Goal: Communication & Community: Answer question/provide support

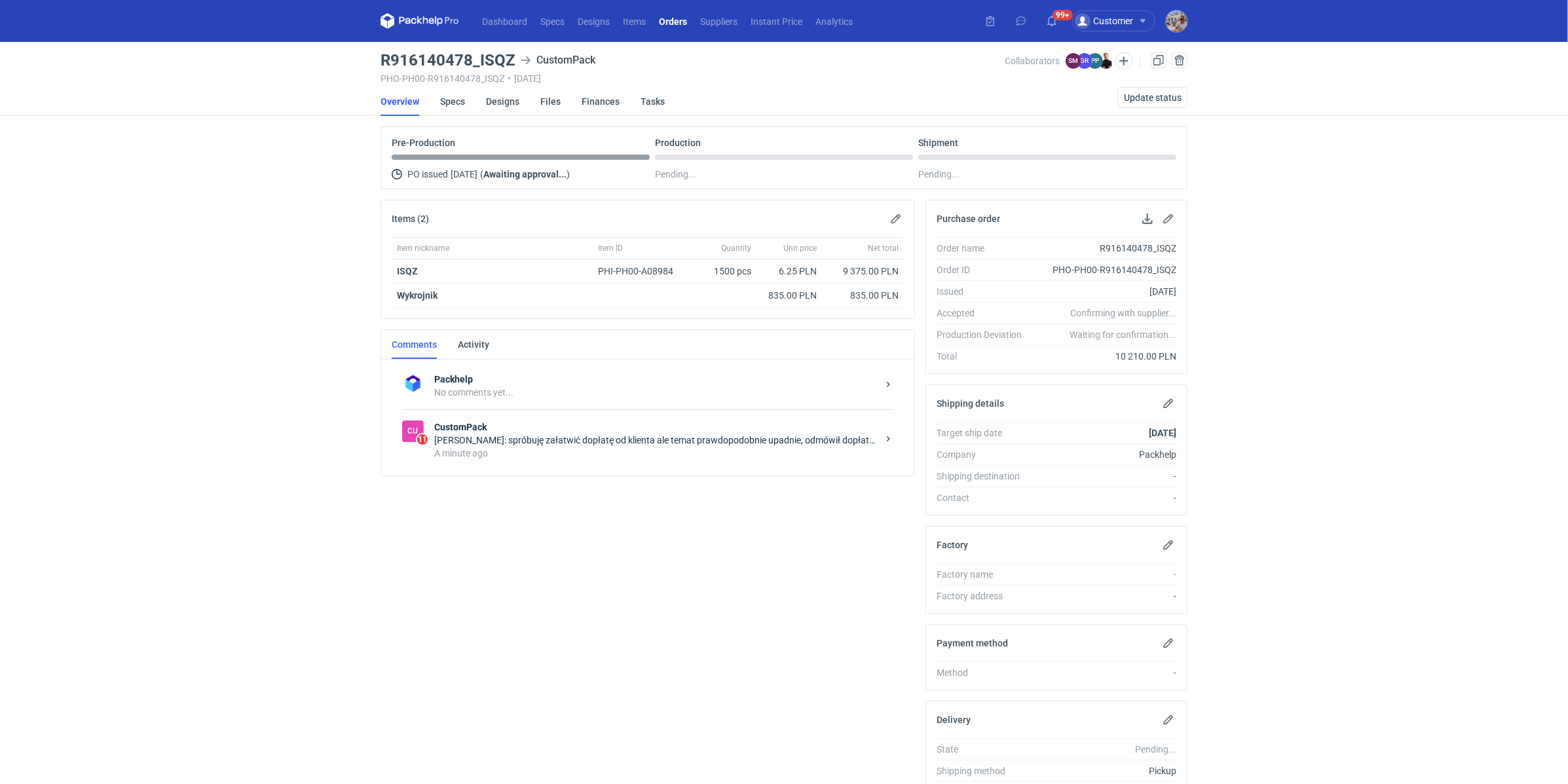
click at [590, 456] on div "A minute ago" at bounding box center [655, 454] width 443 height 13
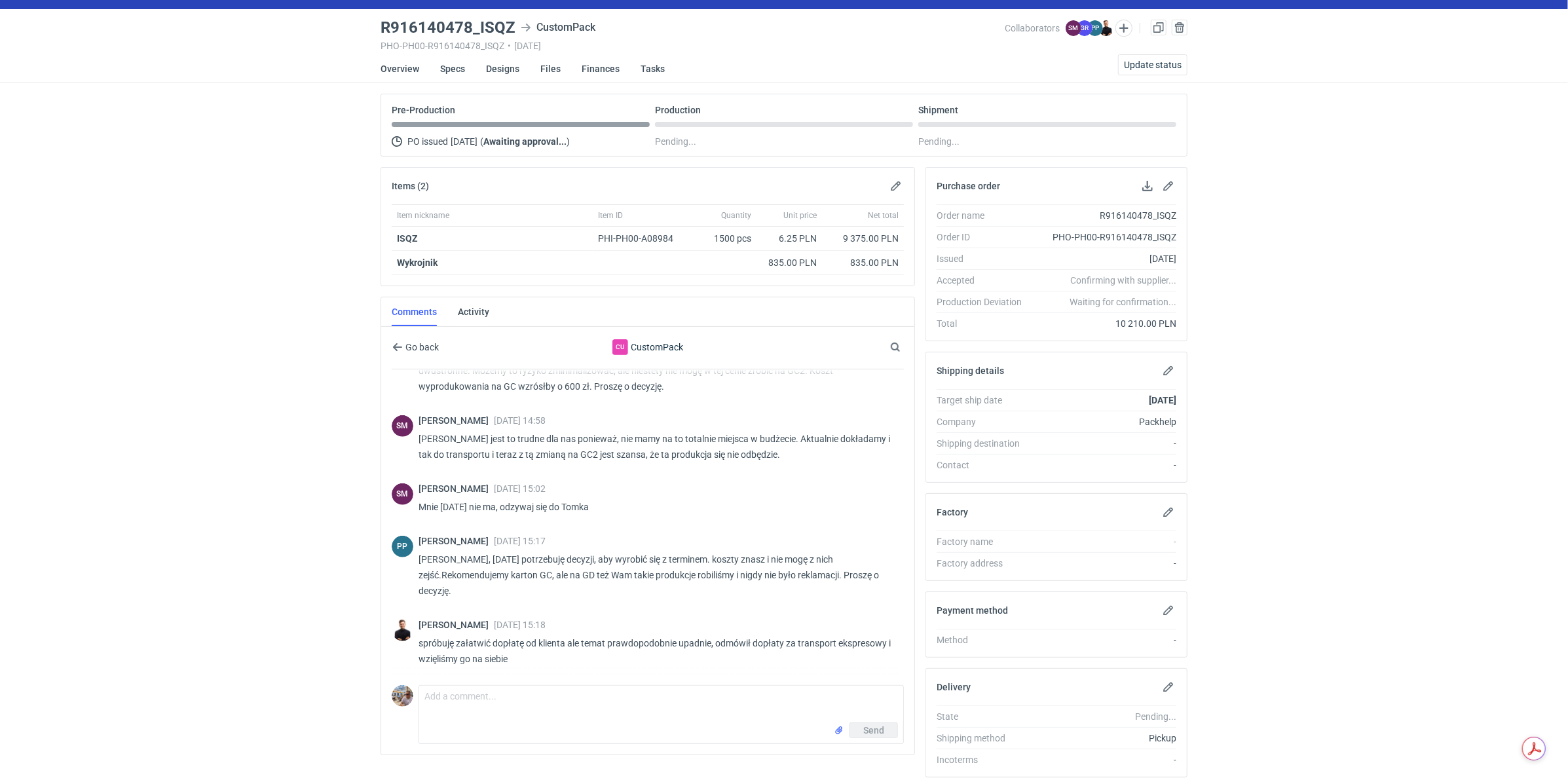
scroll to position [71, 0]
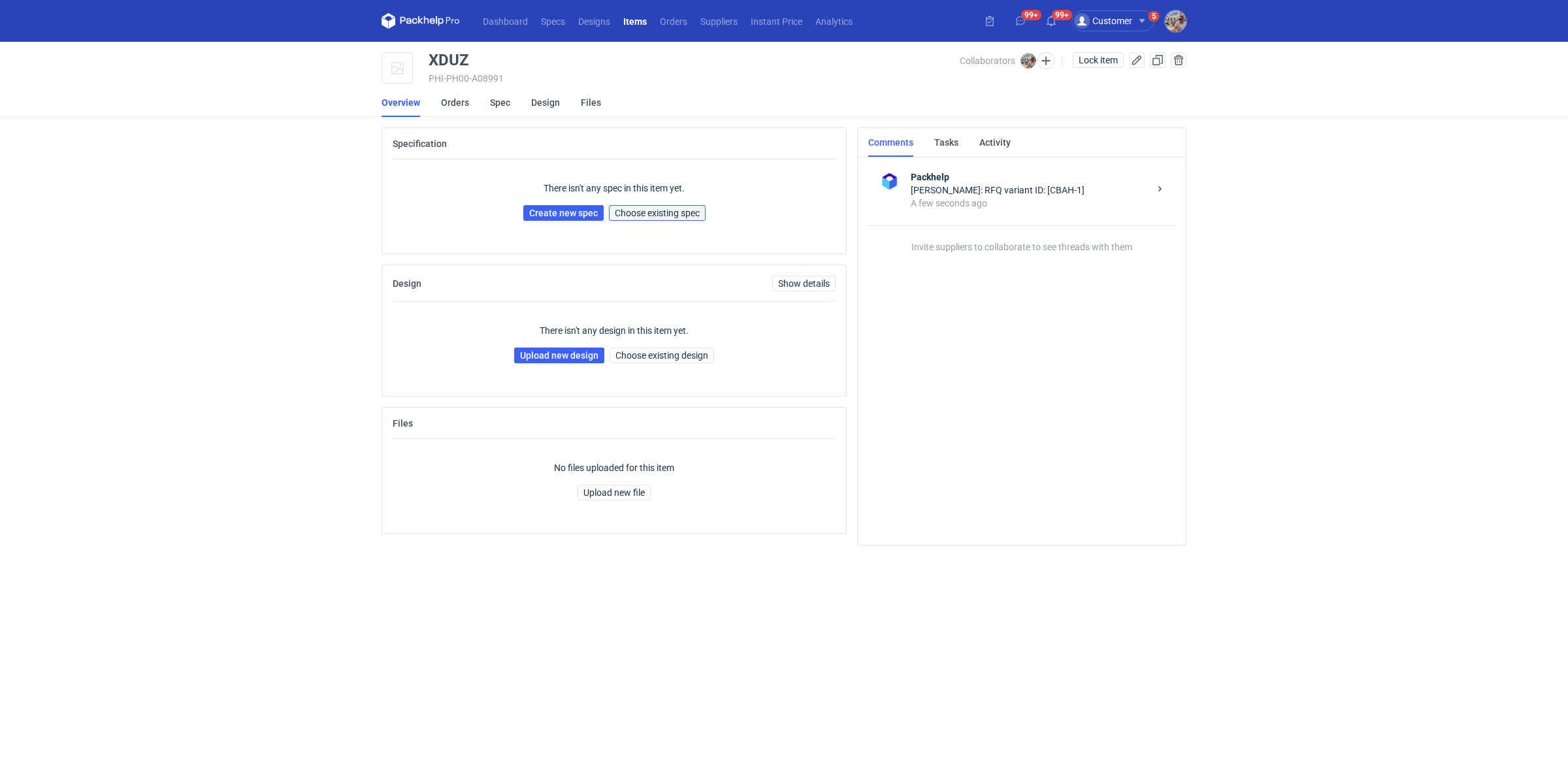
click at [646, 217] on button "Choose existing spec" at bounding box center [658, 212] width 97 height 16
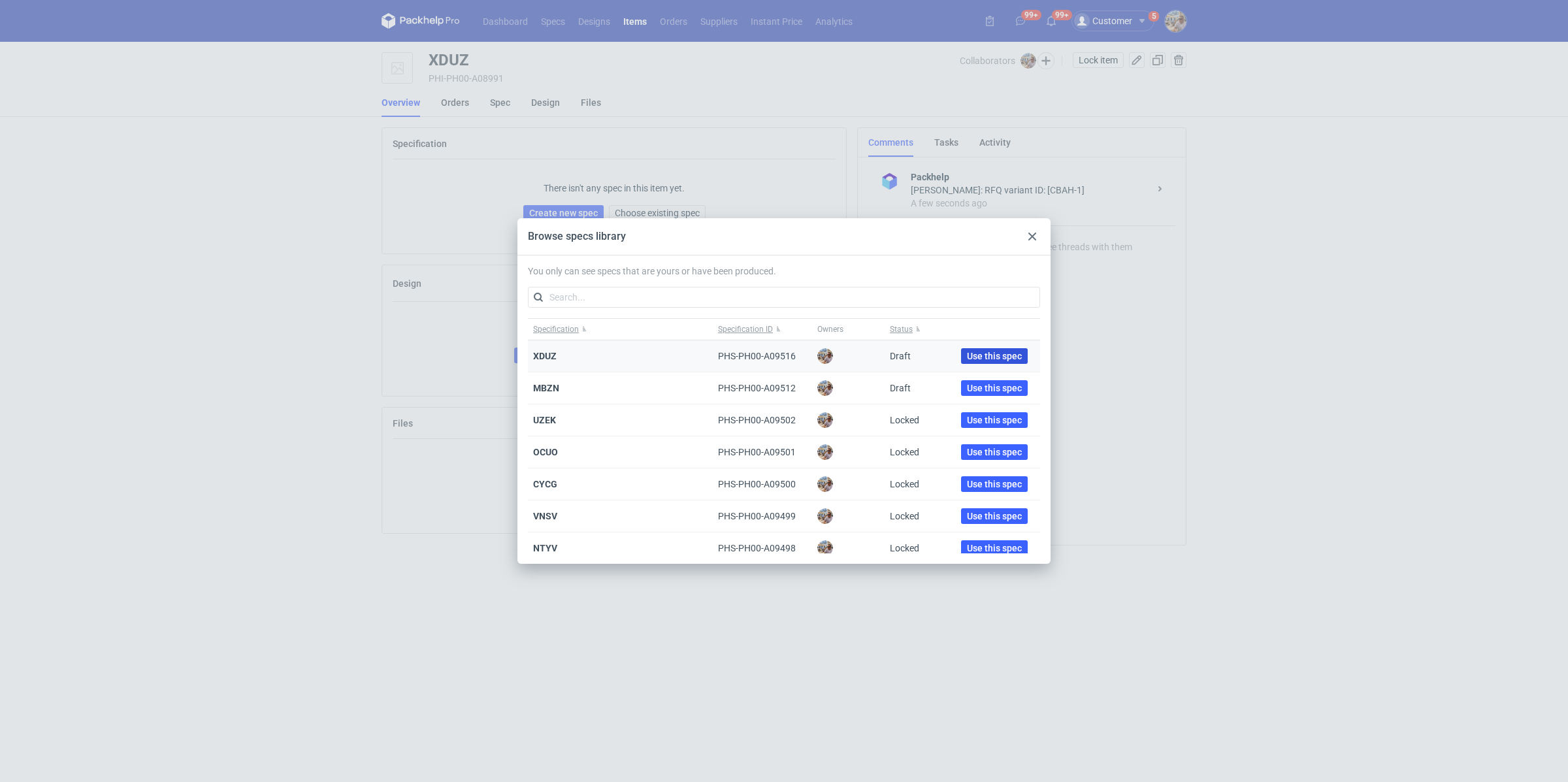
click at [992, 354] on span "Use this spec" at bounding box center [995, 356] width 55 height 9
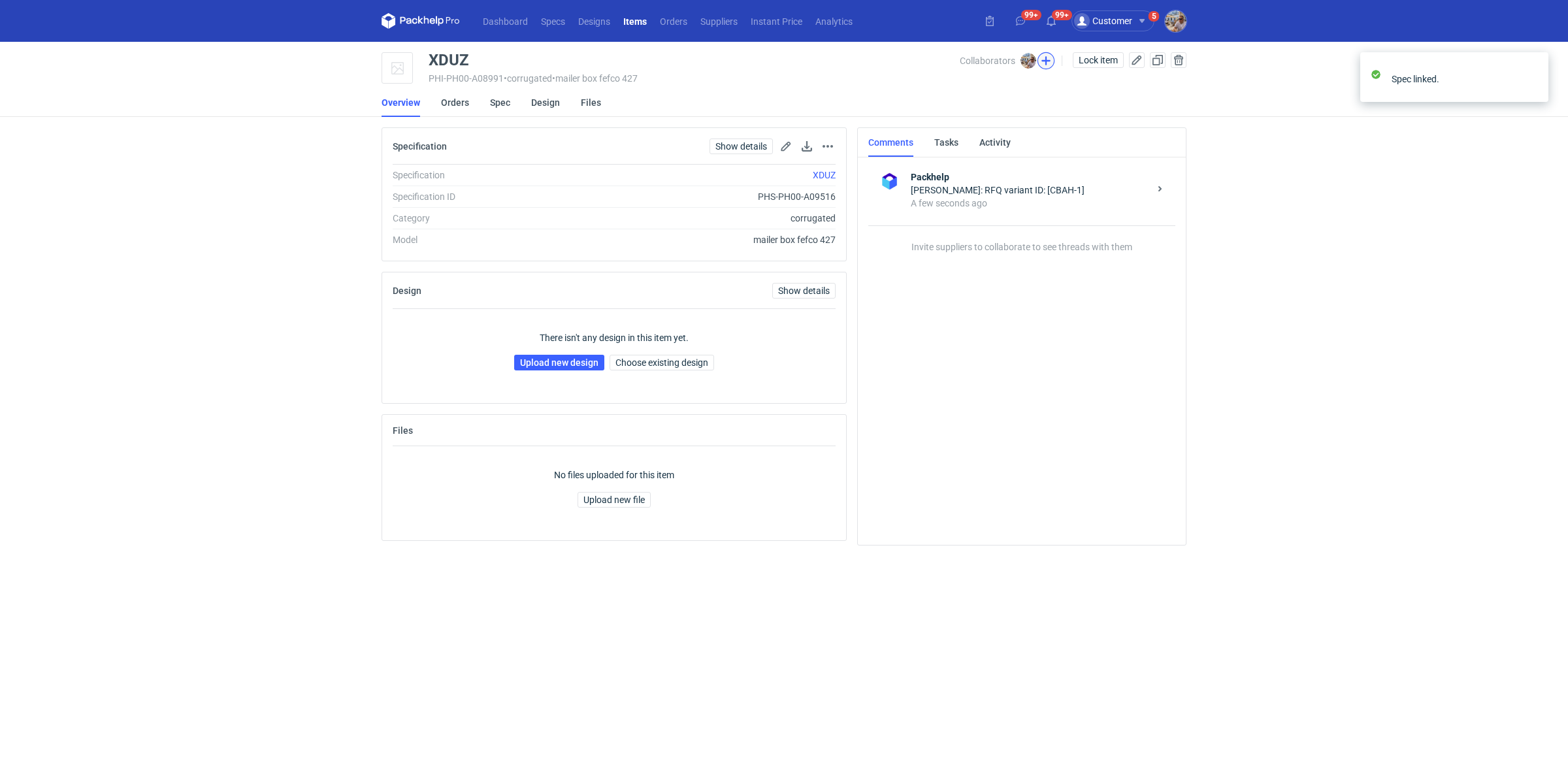
click at [1045, 56] on button "button" at bounding box center [1045, 60] width 17 height 17
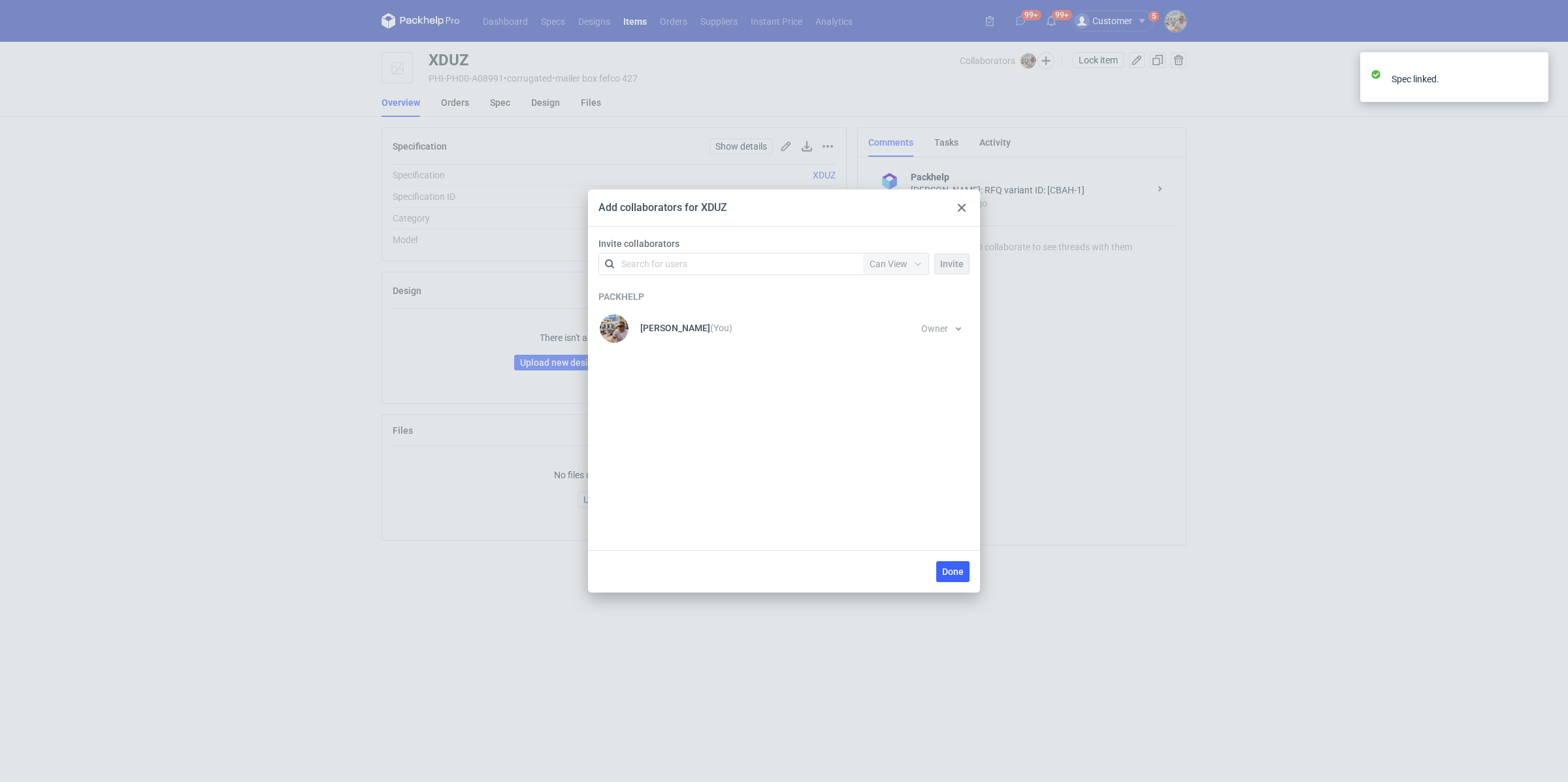
click at [667, 259] on div "Search for users" at bounding box center [654, 264] width 66 height 13
type input "marex"
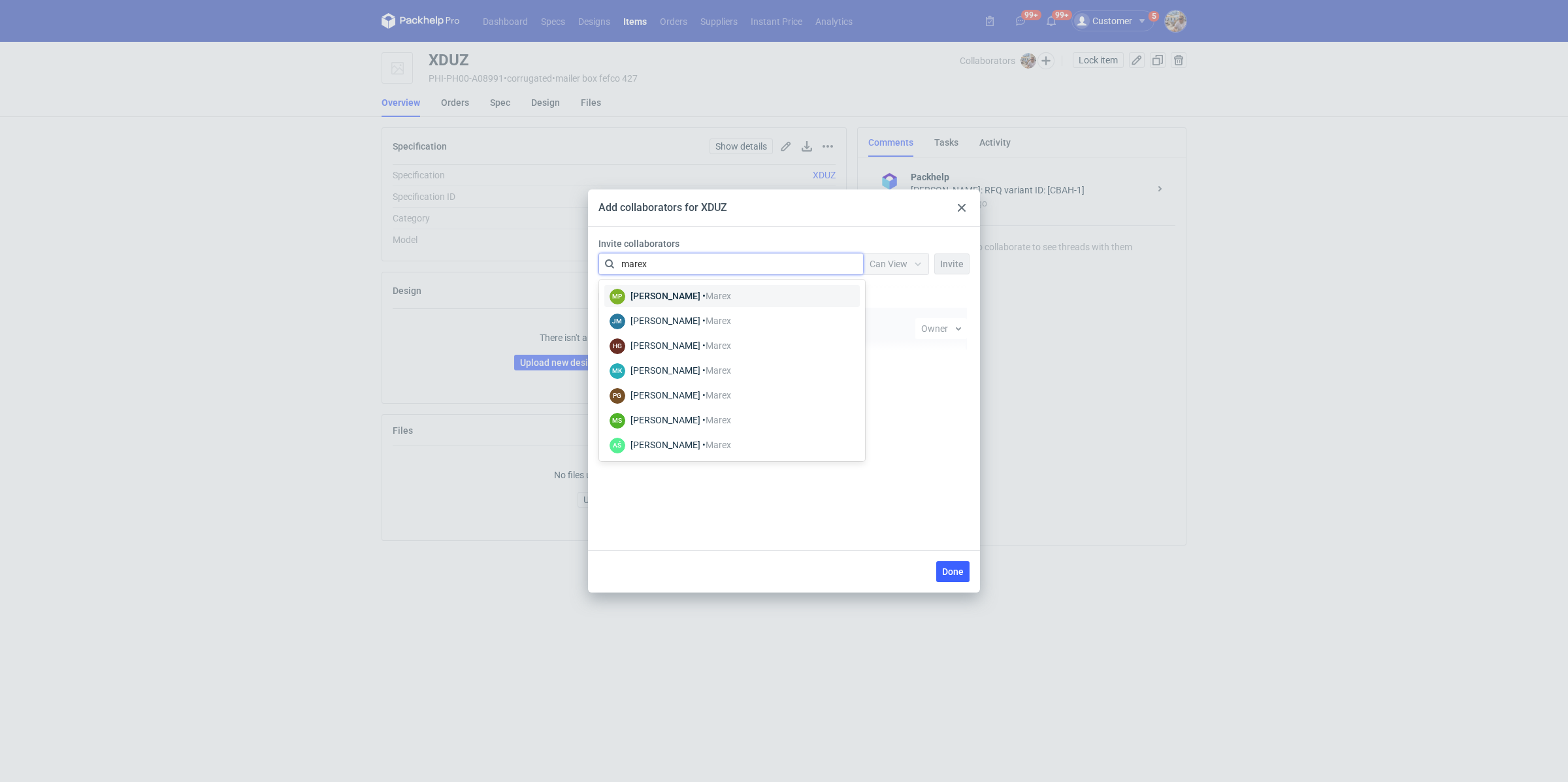
click at [688, 319] on div "[PERSON_NAME] • [GEOGRAPHIC_DATA]" at bounding box center [681, 321] width 101 height 13
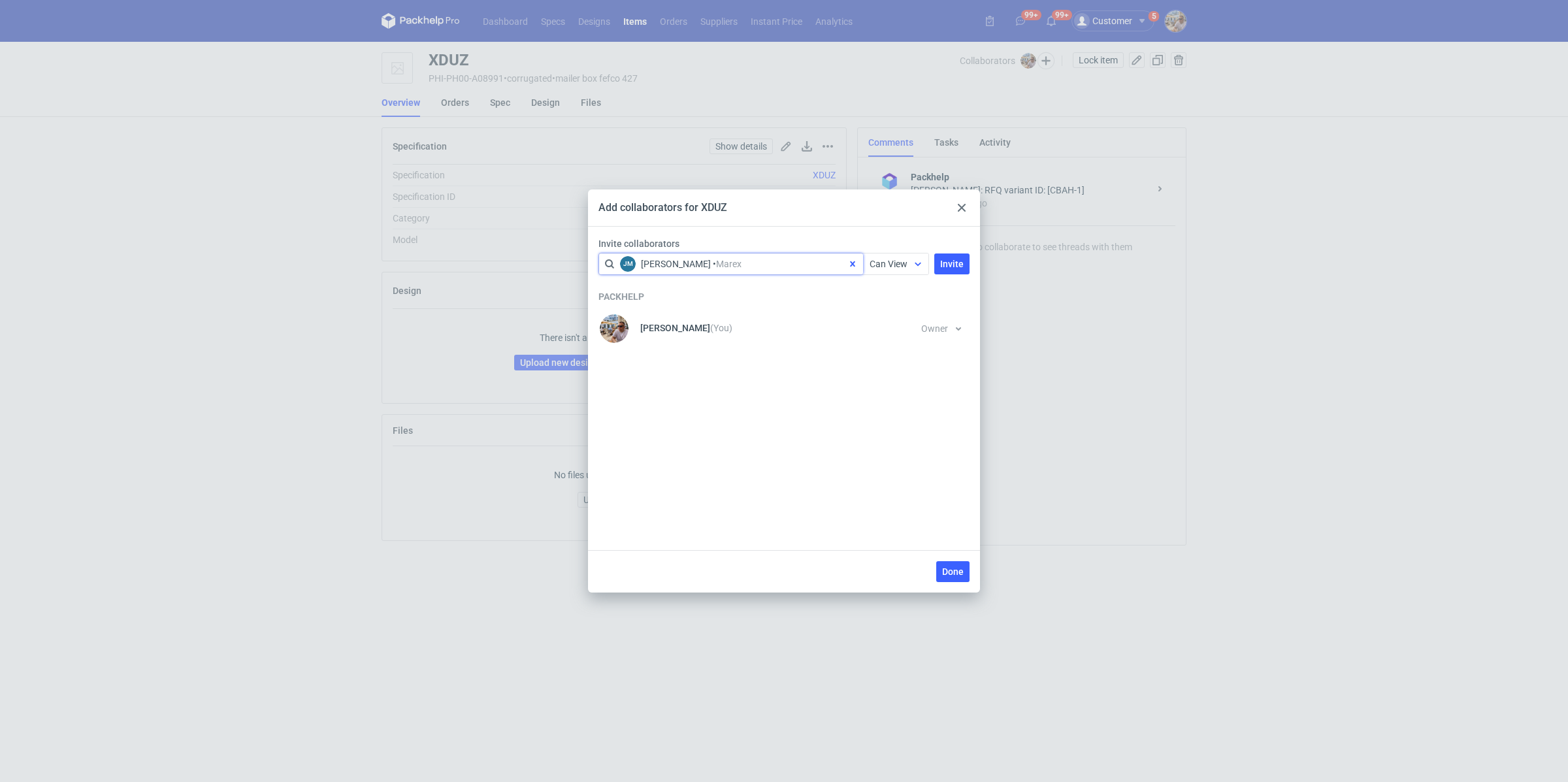
click at [889, 266] on span "Can View" at bounding box center [888, 264] width 38 height 10
click at [894, 318] on span "Can Edit" at bounding box center [892, 315] width 34 height 13
click at [946, 263] on span "Invite" at bounding box center [952, 264] width 24 height 9
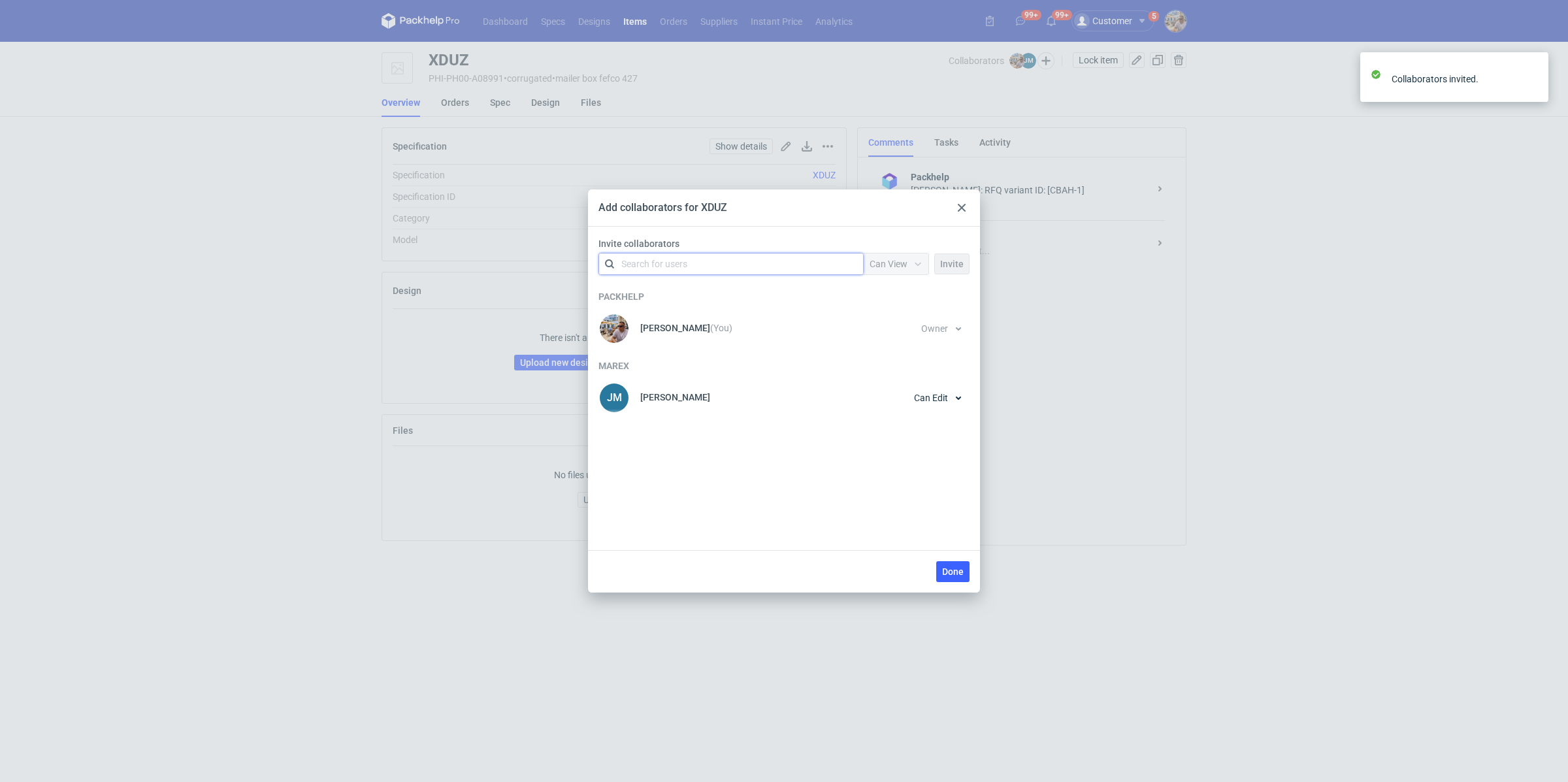
click at [698, 259] on div "Search for users" at bounding box center [728, 264] width 227 height 19
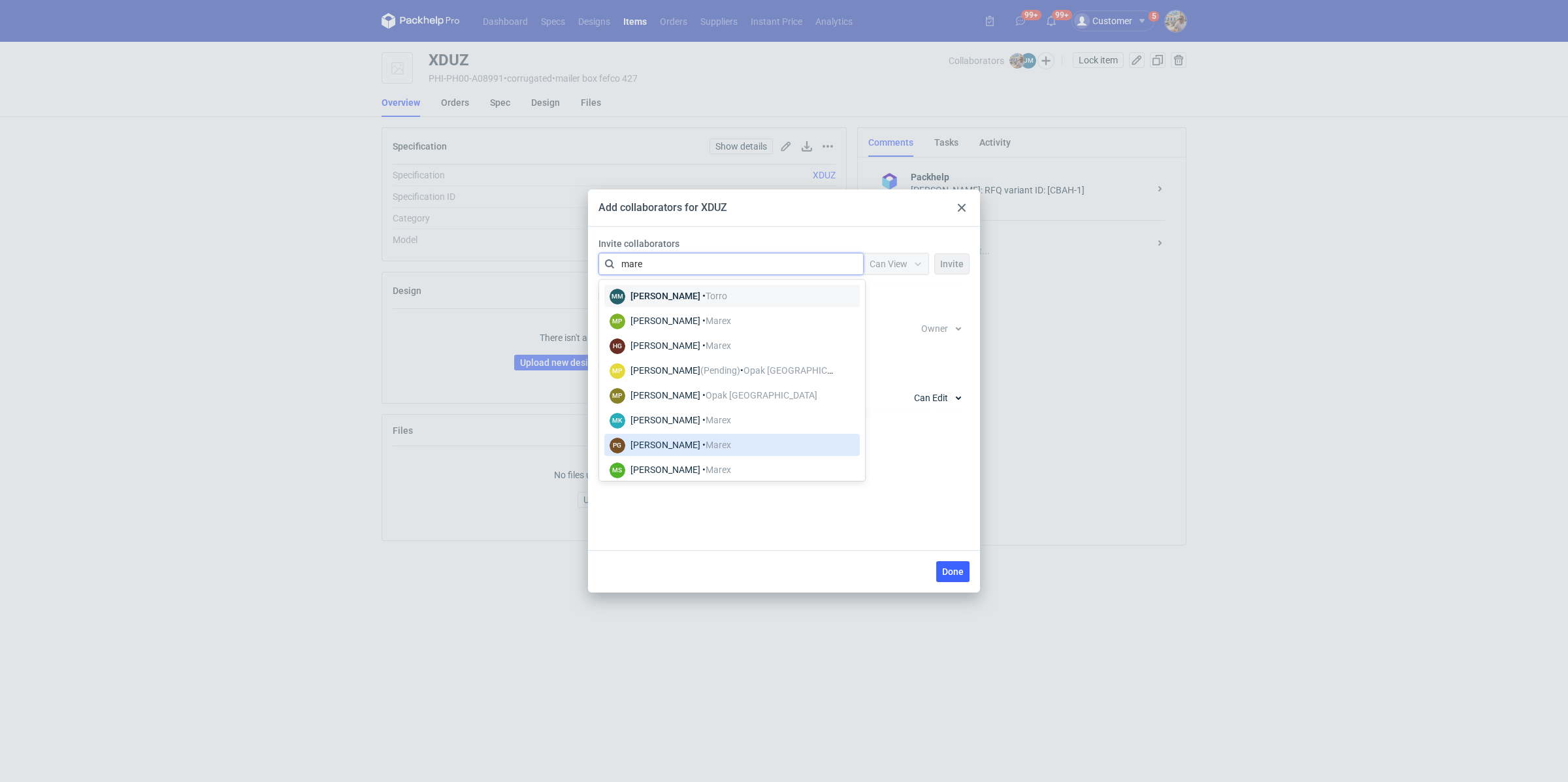
type input "marex"
click at [680, 450] on div "[PERSON_NAME] • [GEOGRAPHIC_DATA]" at bounding box center [681, 445] width 101 height 13
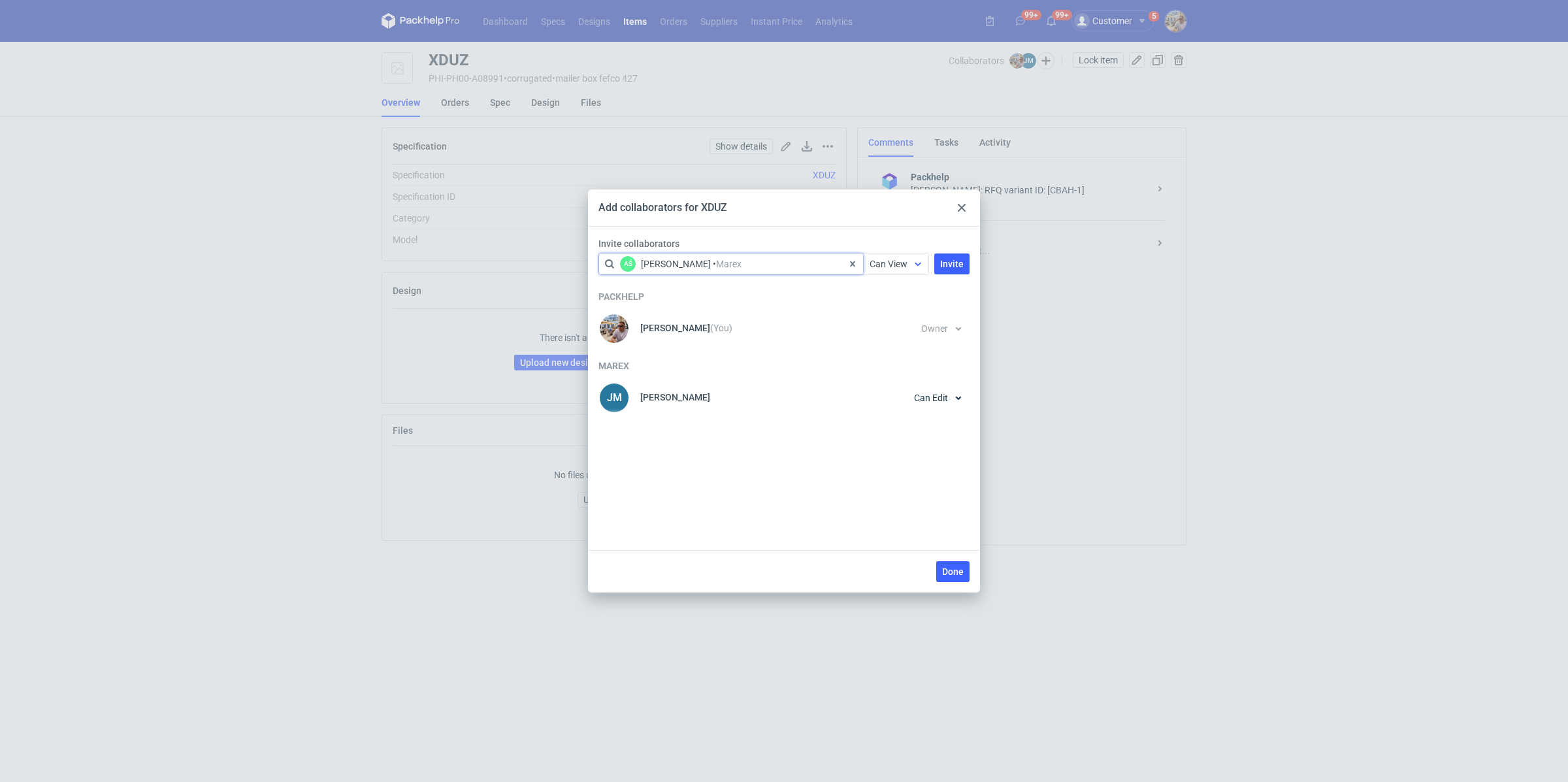
click at [892, 264] on span "Can View" at bounding box center [888, 264] width 38 height 10
click at [894, 312] on span "Can Edit" at bounding box center [892, 315] width 34 height 13
click at [948, 265] on span "Invite" at bounding box center [952, 264] width 24 height 9
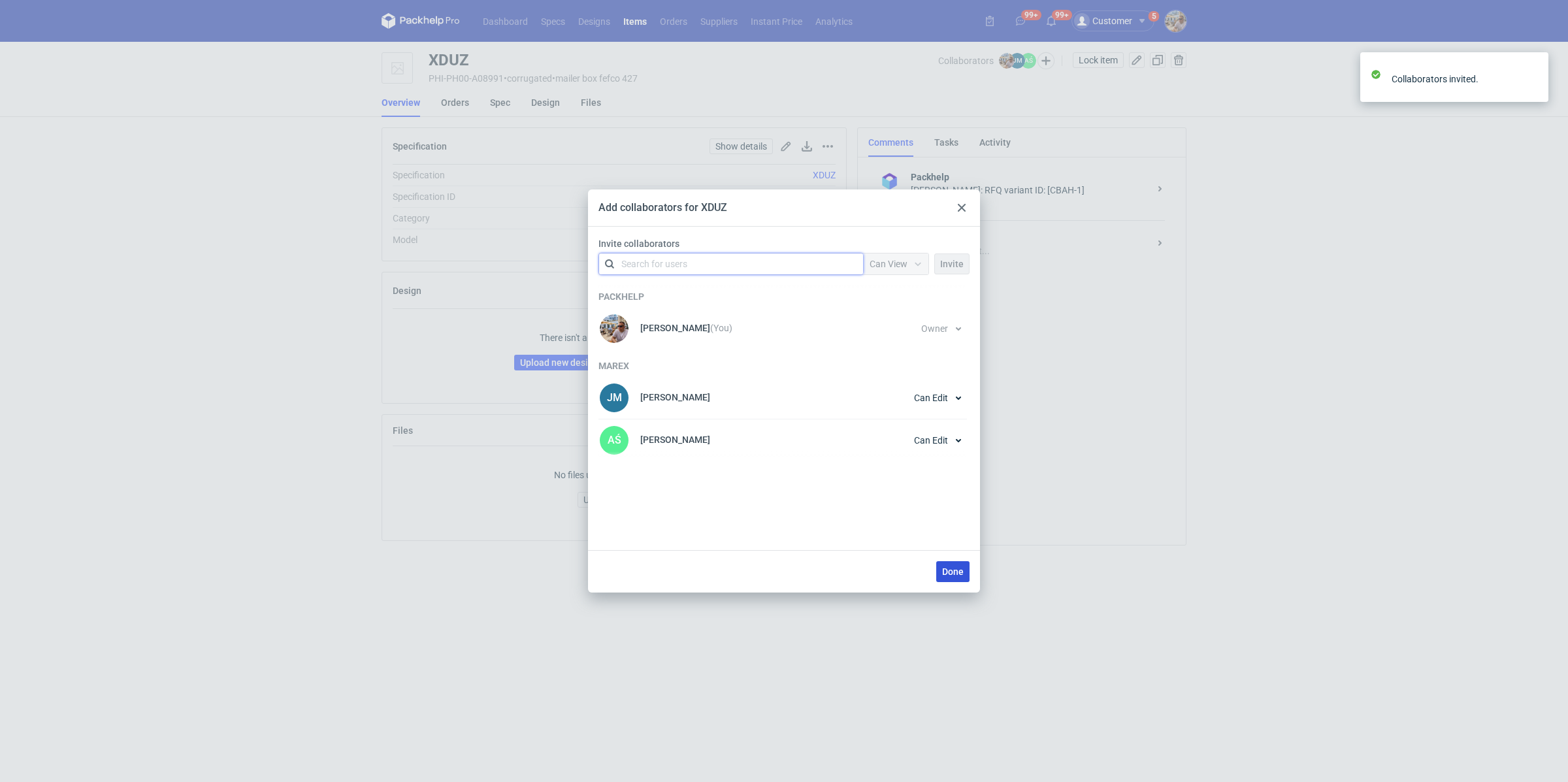
click at [949, 578] on button "Done" at bounding box center [953, 572] width 34 height 21
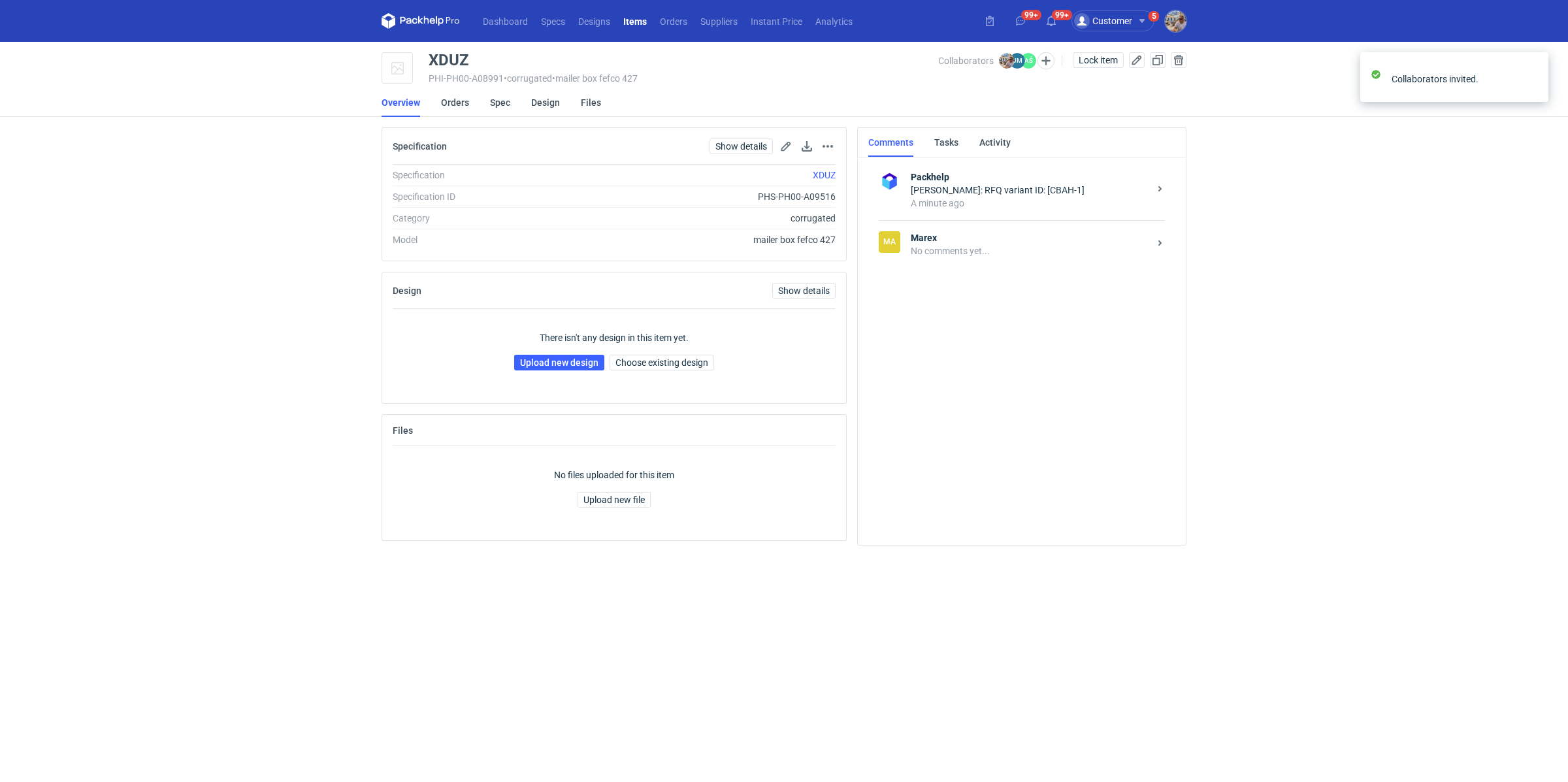
click at [933, 233] on strong "Marex" at bounding box center [1030, 238] width 239 height 13
click at [972, 504] on textarea "Comment message" at bounding box center [1035, 494] width 279 height 37
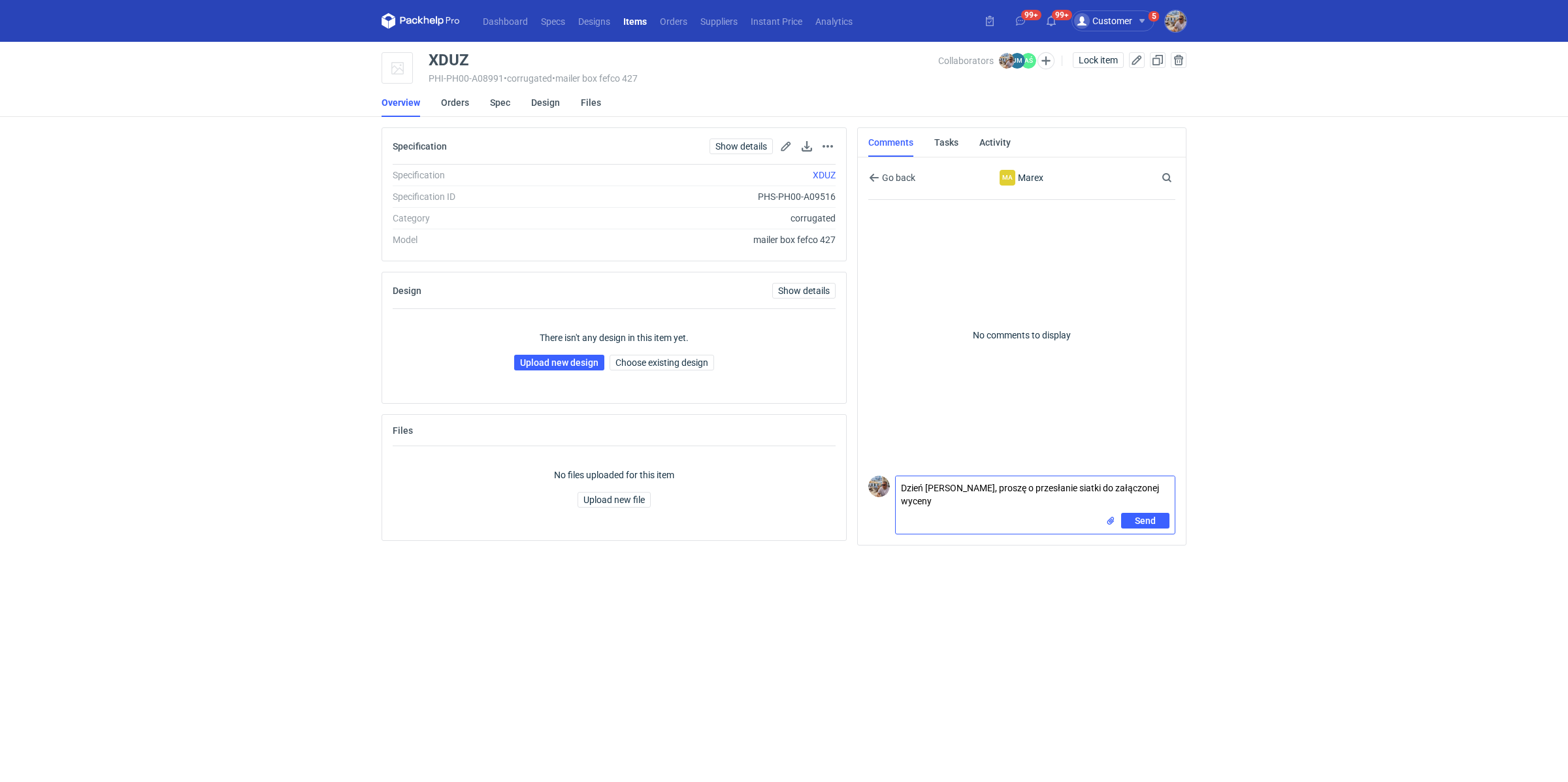
type textarea "Dzień [PERSON_NAME], proszę o przesłanie siatki do załączonej wyceny"
click at [1109, 520] on input "file" at bounding box center [1110, 521] width 10 height 13
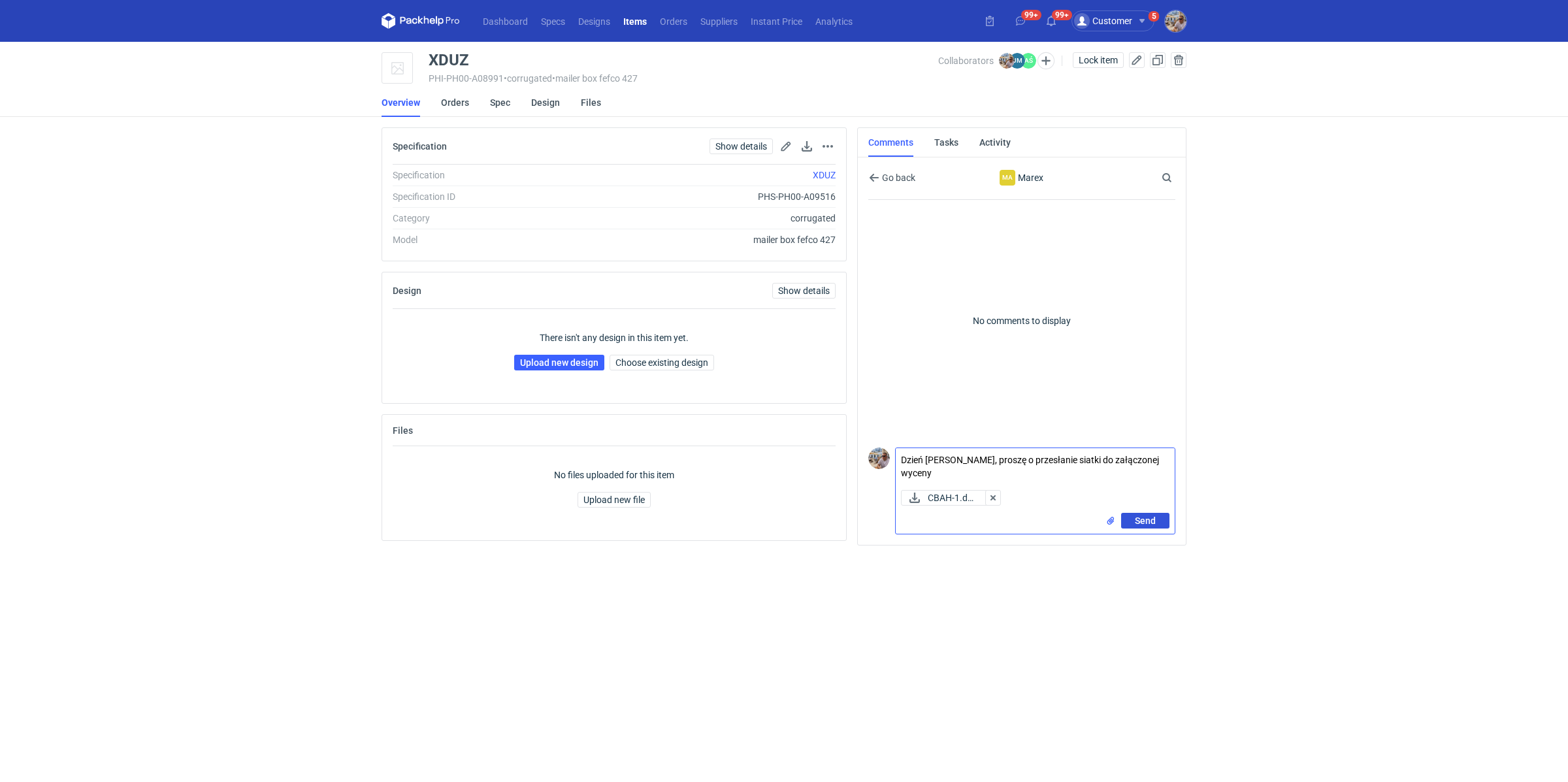
click at [1151, 527] on button "Send" at bounding box center [1145, 520] width 48 height 16
